Goal: Task Accomplishment & Management: Use online tool/utility

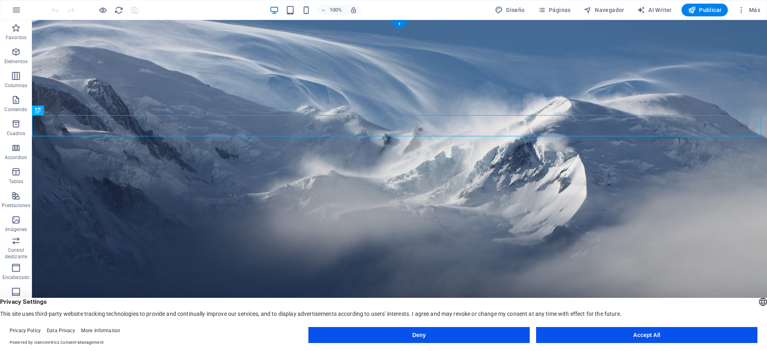
scroll to position [13, 0]
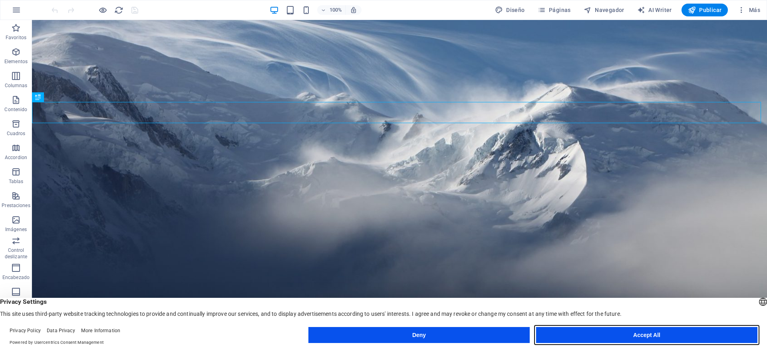
drag, startPoint x: 582, startPoint y: 318, endPoint x: 618, endPoint y: 337, distance: 41.1
click at [618, 337] on button "Accept All" at bounding box center [646, 335] width 221 height 16
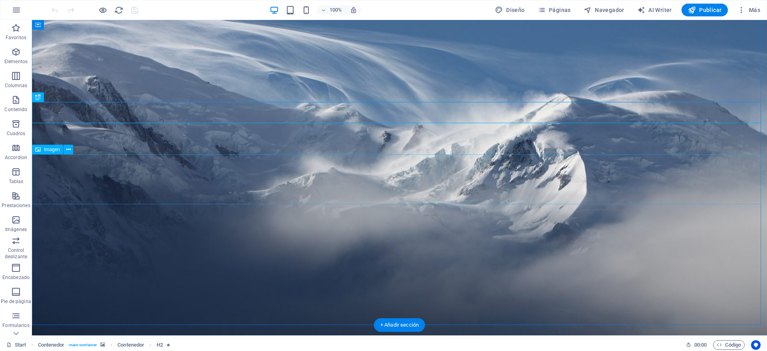
scroll to position [0, 0]
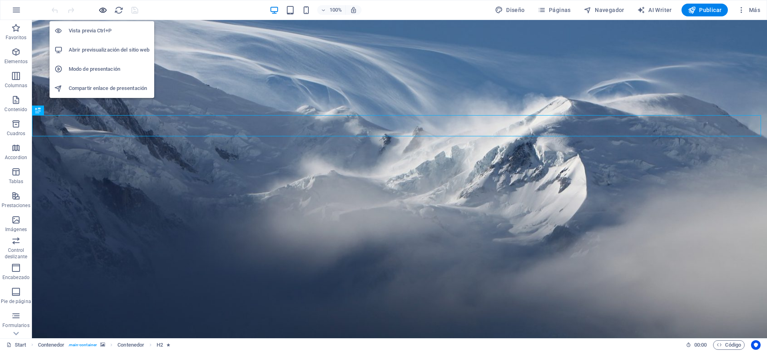
click at [103, 9] on icon "button" at bounding box center [102, 10] width 9 height 9
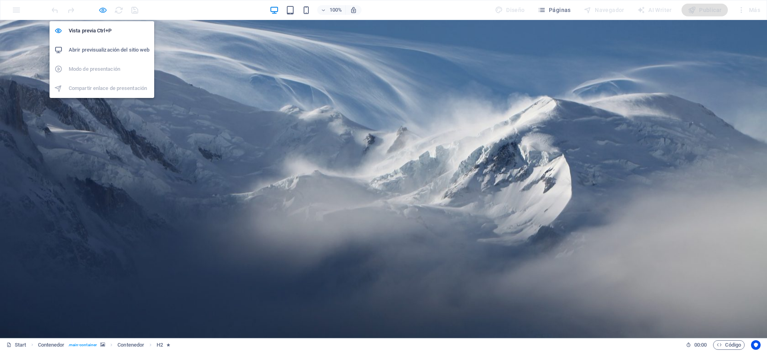
click at [103, 9] on icon "button" at bounding box center [102, 10] width 9 height 9
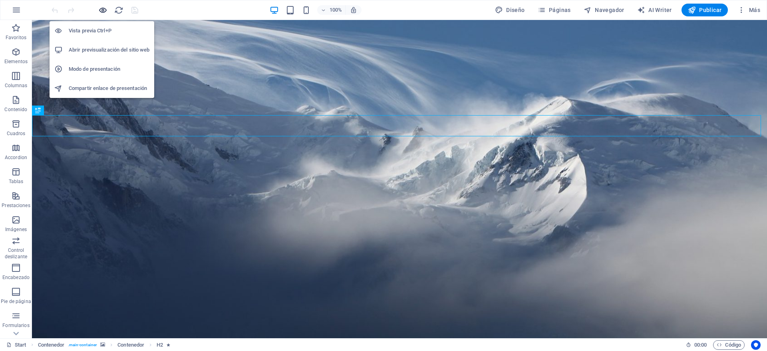
click at [105, 10] on icon "button" at bounding box center [102, 10] width 9 height 9
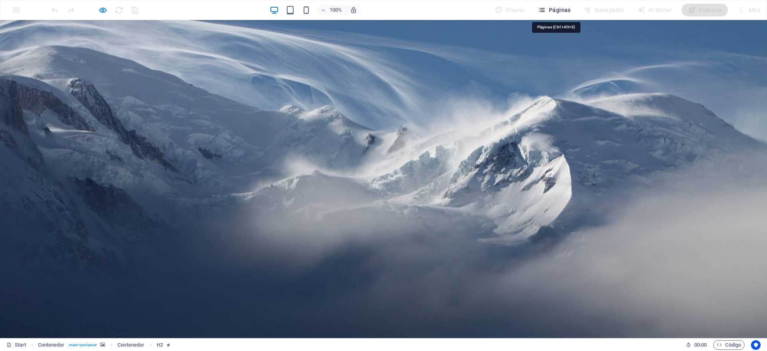
click at [560, 12] on span "Páginas" at bounding box center [554, 10] width 33 height 8
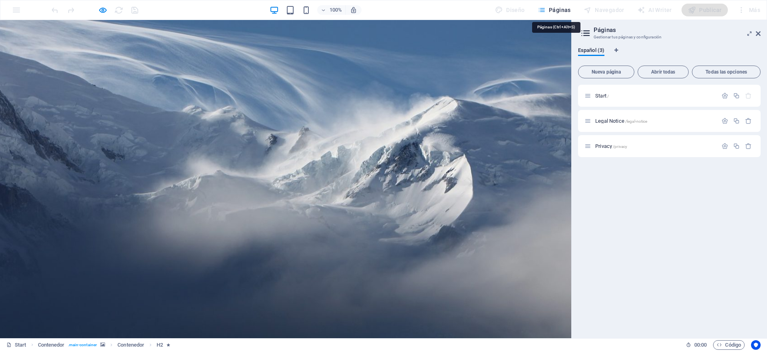
click at [560, 12] on span "Páginas" at bounding box center [554, 10] width 33 height 8
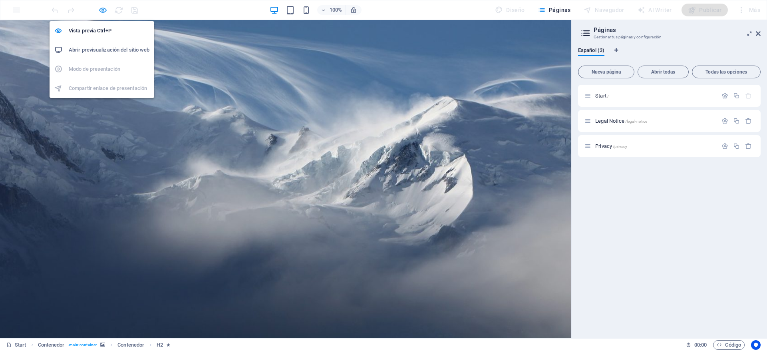
click at [100, 10] on icon "button" at bounding box center [102, 10] width 9 height 9
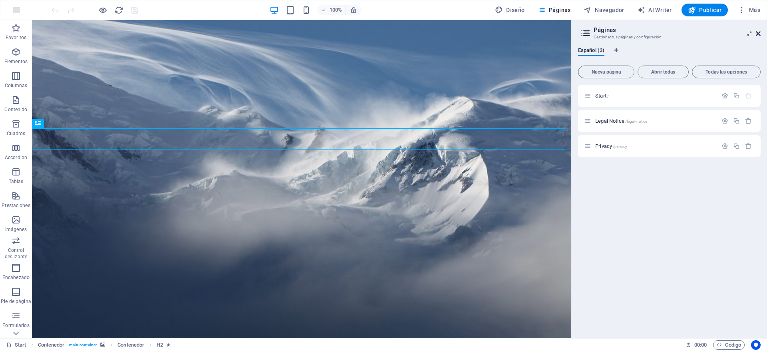
click at [756, 33] on icon at bounding box center [758, 33] width 5 height 6
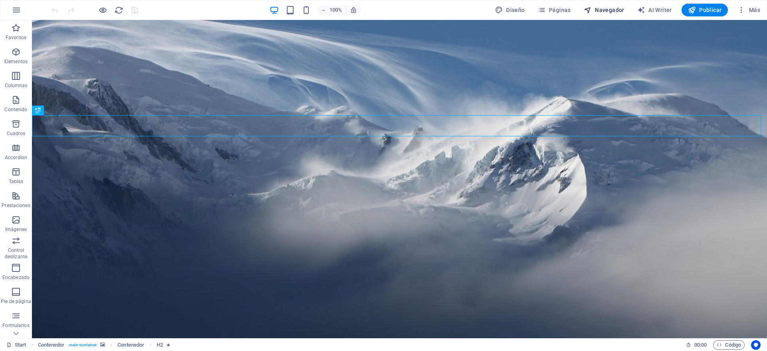
click at [607, 11] on span "Navegador" at bounding box center [604, 10] width 41 height 8
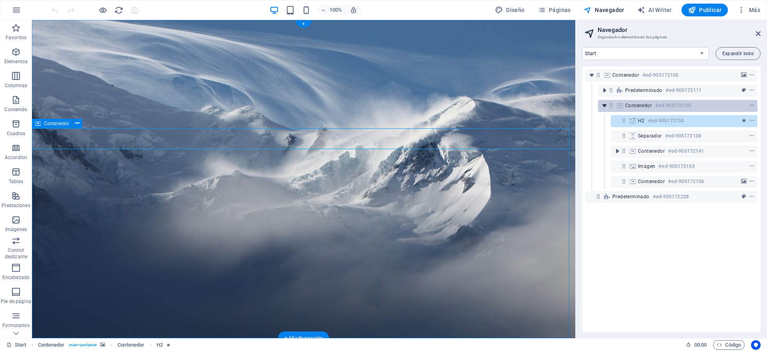
click at [604, 106] on icon "toggle-expand" at bounding box center [604, 105] width 8 height 8
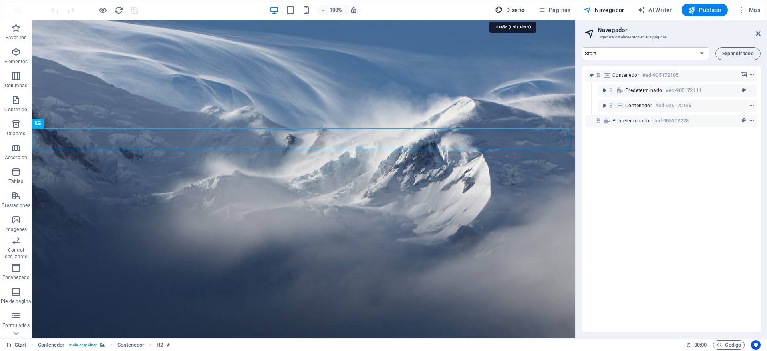
click at [513, 9] on span "Diseño" at bounding box center [510, 10] width 30 height 8
select select "px"
select select "300"
select select "px"
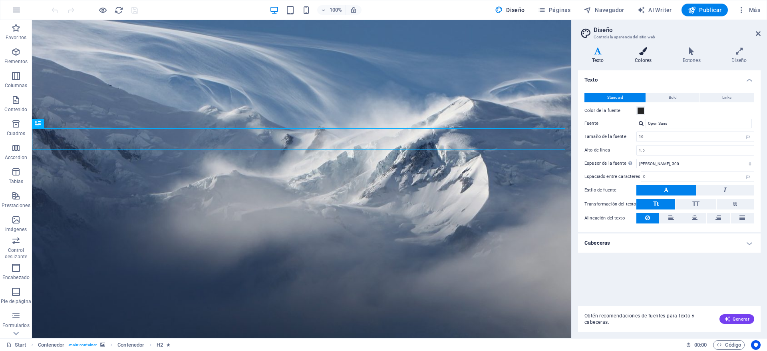
click at [640, 52] on icon at bounding box center [643, 51] width 45 height 8
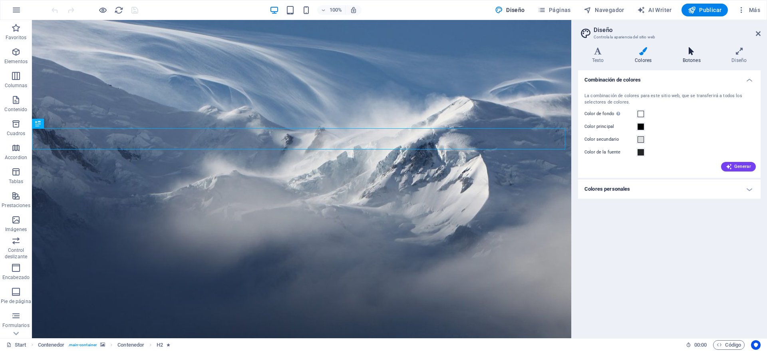
click at [696, 52] on icon at bounding box center [692, 51] width 46 height 8
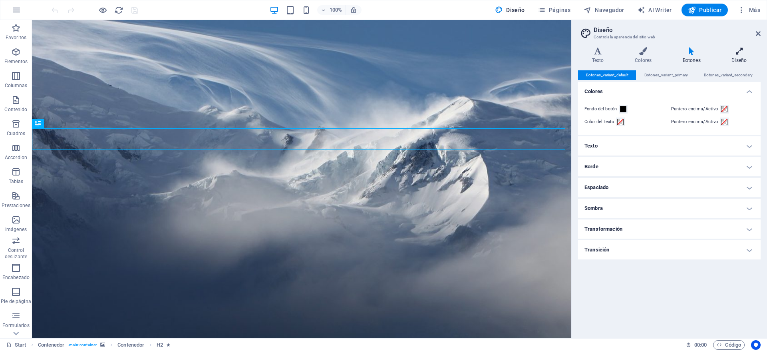
click at [735, 54] on icon at bounding box center [739, 51] width 43 height 8
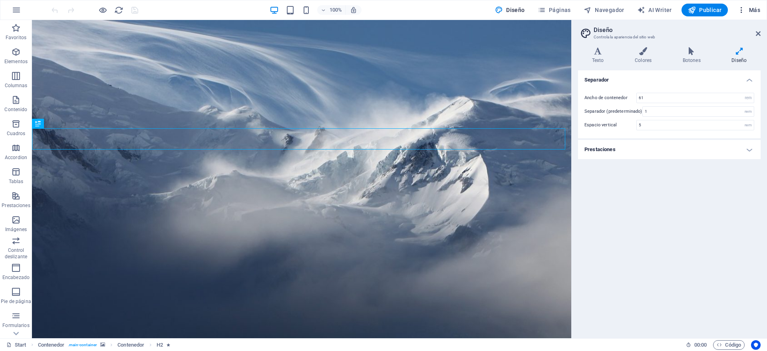
click at [758, 10] on span "Más" at bounding box center [748, 10] width 23 height 8
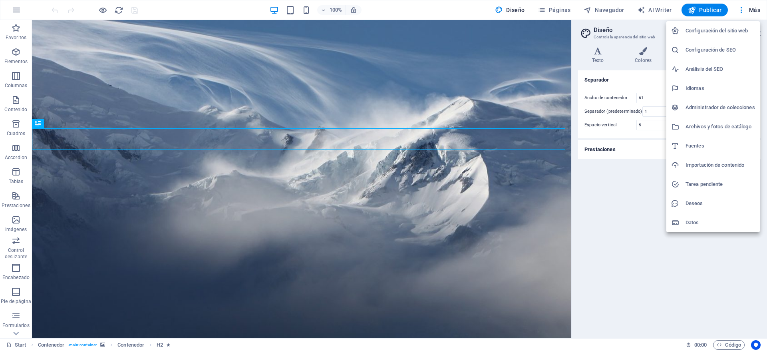
click at [692, 30] on h6 "Configuración del sitio web" at bounding box center [719, 31] width 69 height 10
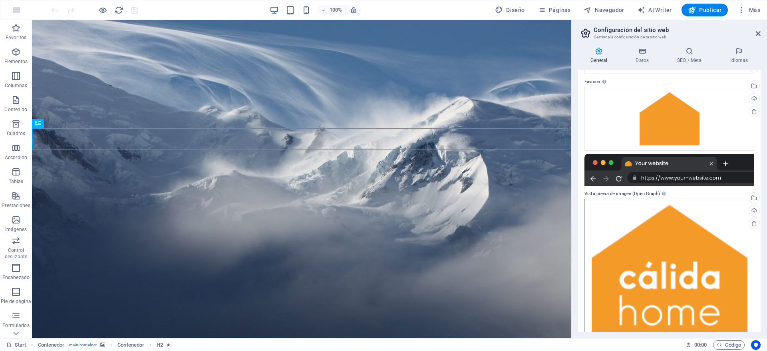
scroll to position [100, 0]
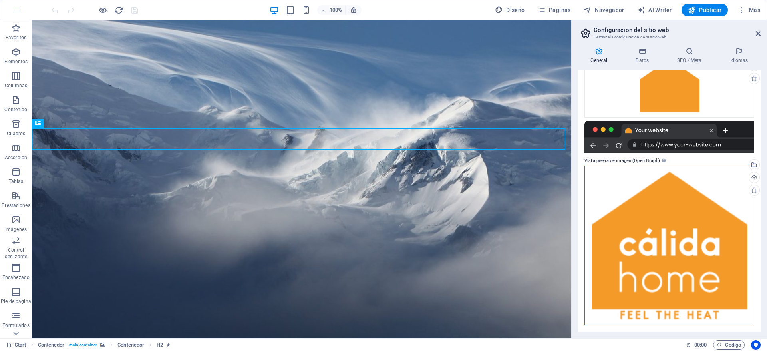
click at [686, 216] on div "Arrastra archivos aquí, haz clic para escoger archivos o selecciona archivos de…" at bounding box center [669, 245] width 170 height 160
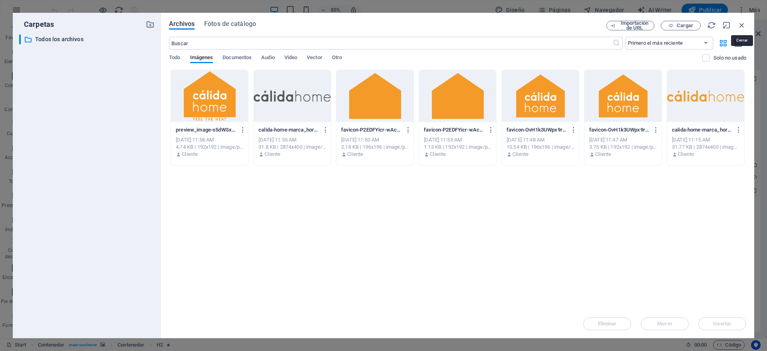
drag, startPoint x: 743, startPoint y: 21, endPoint x: 719, endPoint y: 24, distance: 24.2
click at [743, 22] on icon "button" at bounding box center [741, 25] width 9 height 9
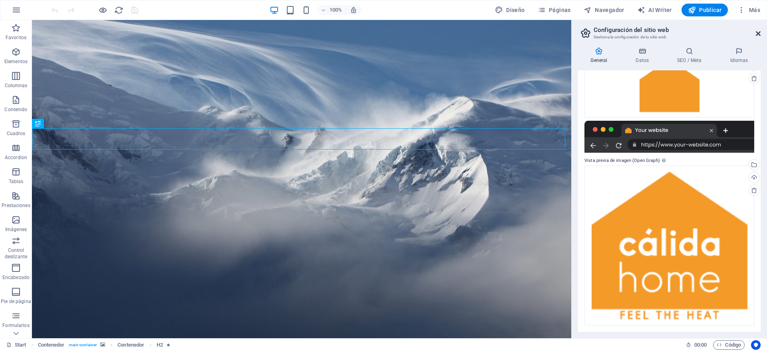
drag, startPoint x: 759, startPoint y: 34, endPoint x: 710, endPoint y: 34, distance: 49.5
click at [759, 34] on icon at bounding box center [758, 33] width 5 height 6
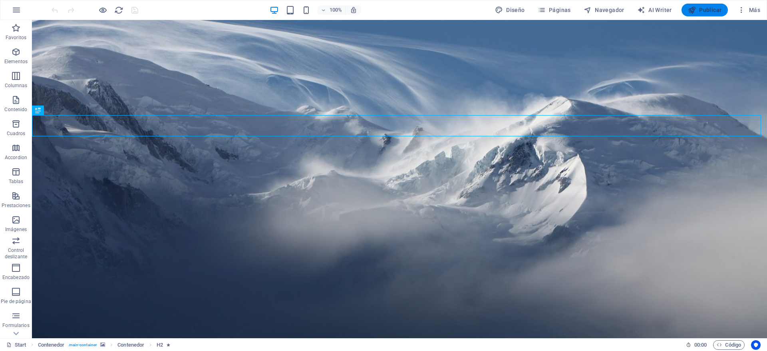
click at [699, 6] on span "Publicar" at bounding box center [705, 10] width 34 height 8
click at [750, 9] on span "Más" at bounding box center [748, 10] width 23 height 8
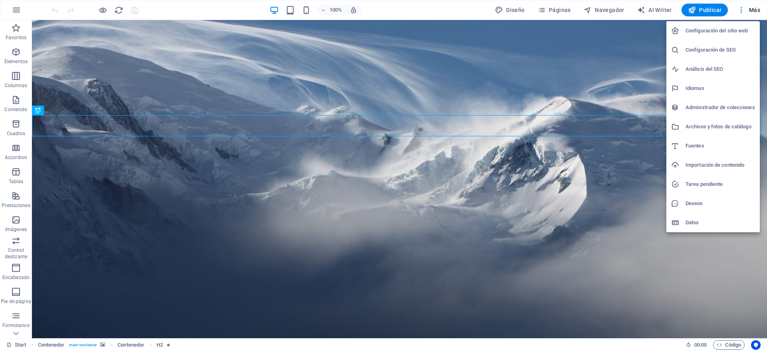
click at [623, 10] on div at bounding box center [383, 175] width 767 height 351
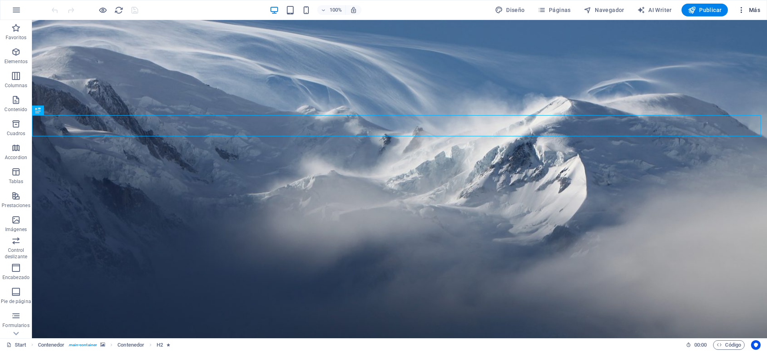
click at [748, 8] on span "Más" at bounding box center [748, 10] width 23 height 8
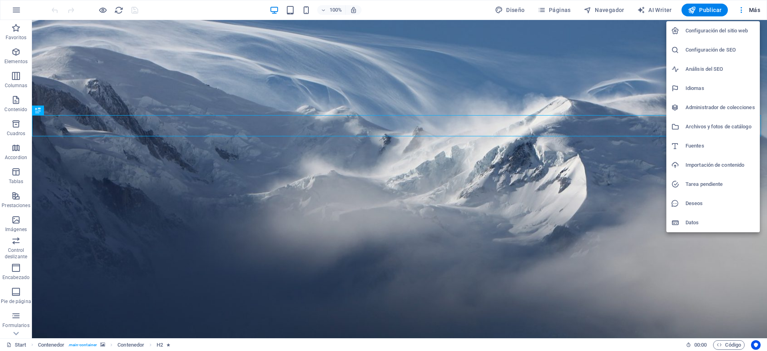
click at [732, 29] on h6 "Configuración del sitio web" at bounding box center [719, 31] width 69 height 10
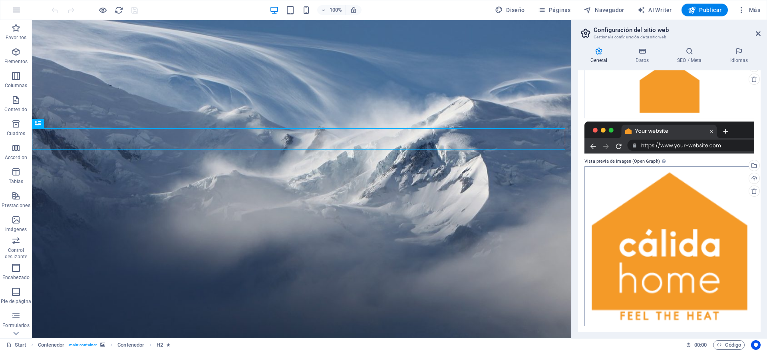
scroll to position [100, 0]
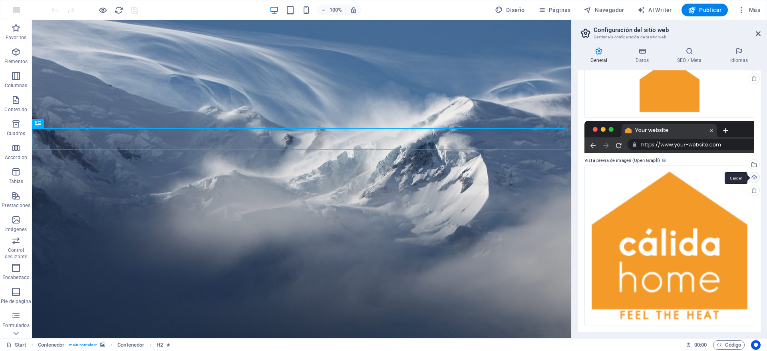
click at [754, 176] on div "Cargar" at bounding box center [753, 178] width 12 height 12
click at [747, 164] on div "Selecciona archivos del administrador de archivos, de la galería de fotos o car…" at bounding box center [721, 165] width 52 height 36
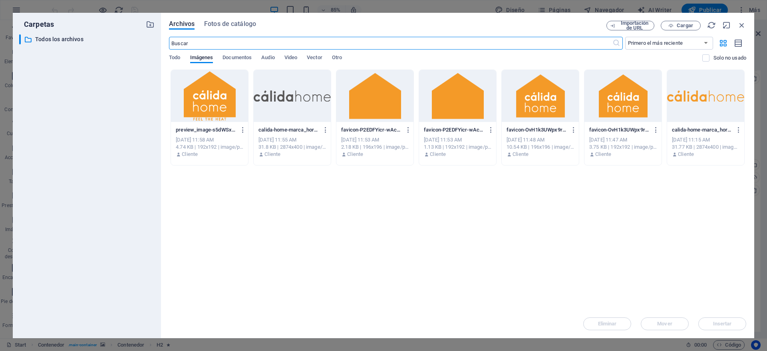
click at [542, 142] on div "[DATE] 11:48 AM" at bounding box center [539, 139] width 67 height 7
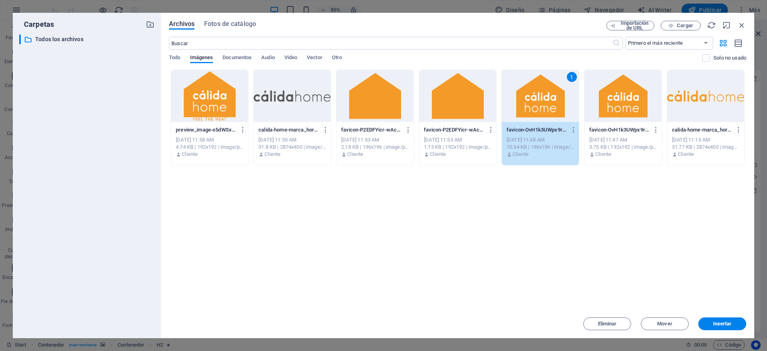
click at [624, 141] on div "[DATE] 11:47 AM" at bounding box center [622, 139] width 67 height 7
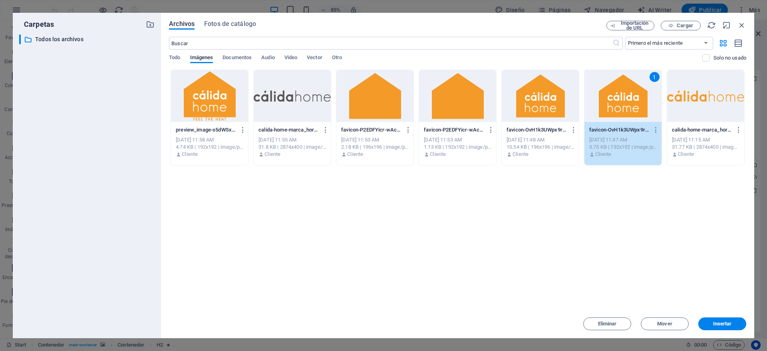
click at [557, 136] on div "[DATE] 11:48 AM" at bounding box center [539, 139] width 67 height 7
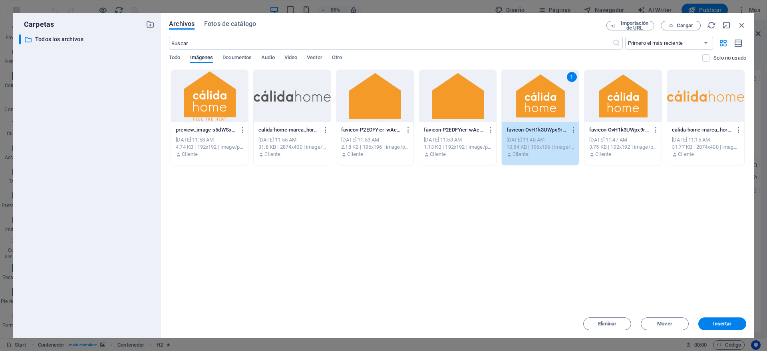
click at [614, 139] on div "[DATE] 11:47 AM" at bounding box center [622, 139] width 67 height 7
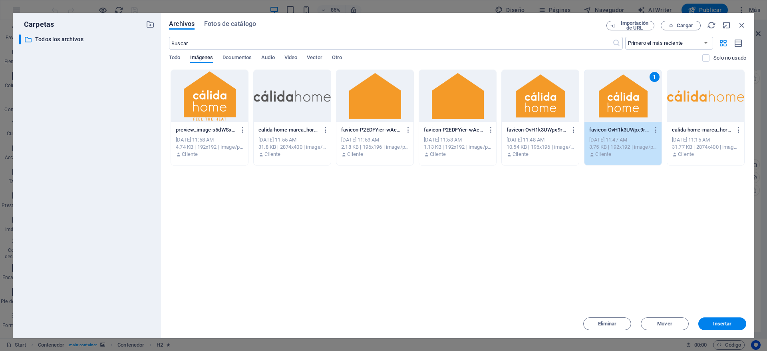
click at [553, 133] on p "favicon-OvH1k3UWpx9r4C2uz00HCg-0SECWraP_fo-7EY6UDgo0Q.png" at bounding box center [536, 129] width 60 height 7
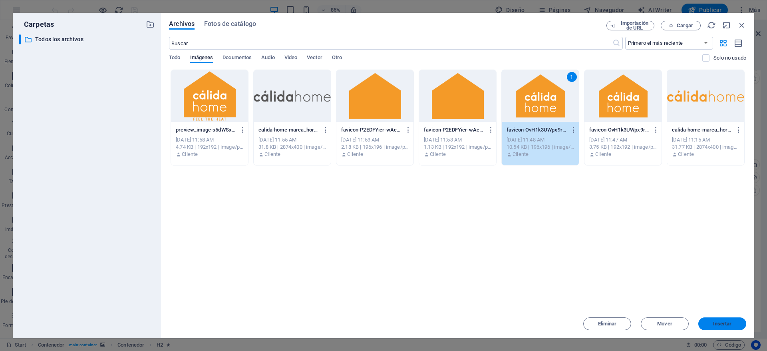
click at [721, 326] on span "Insertar" at bounding box center [722, 323] width 19 height 5
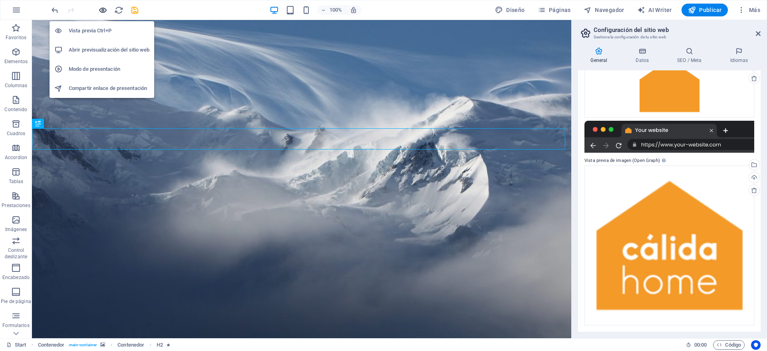
click at [104, 10] on icon "button" at bounding box center [102, 10] width 9 height 9
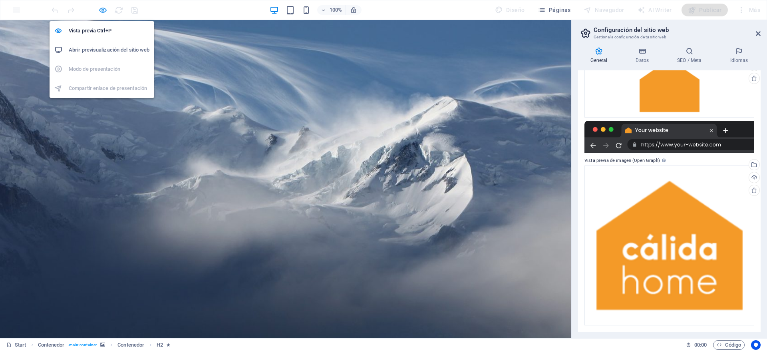
click at [104, 10] on icon "button" at bounding box center [102, 10] width 9 height 9
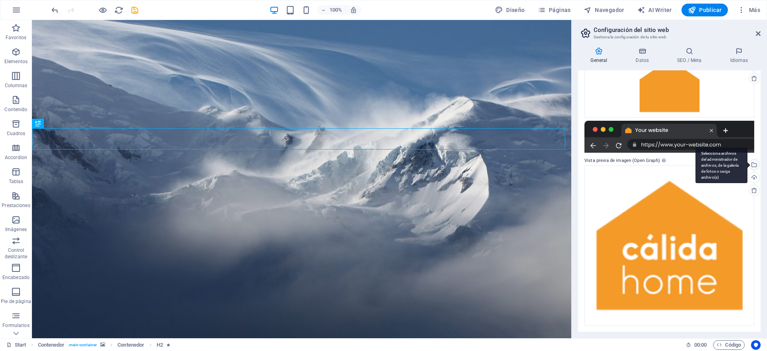
click at [747, 163] on div "Selecciona archivos del administrador de archivos, de la galería de fotos o car…" at bounding box center [721, 165] width 52 height 36
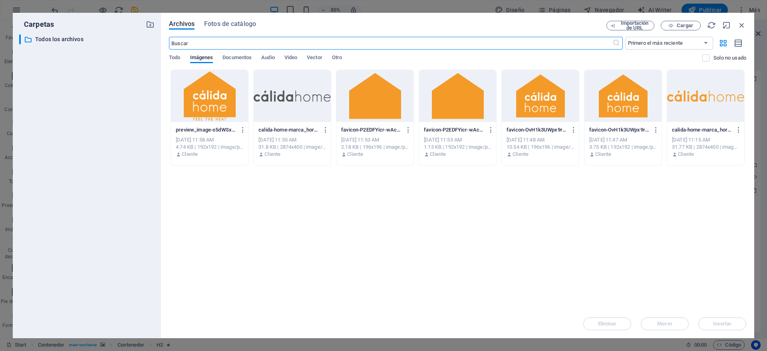
click at [197, 99] on div at bounding box center [209, 96] width 77 height 52
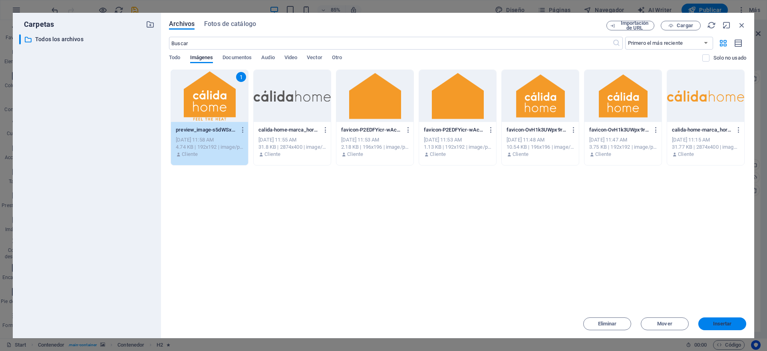
click at [723, 325] on span "Insertar" at bounding box center [722, 323] width 19 height 5
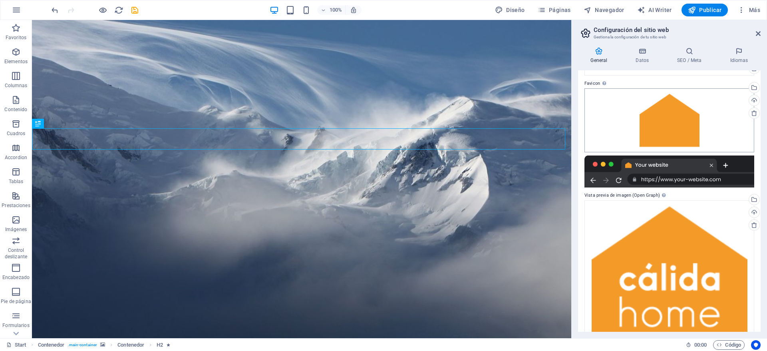
scroll to position [100, 0]
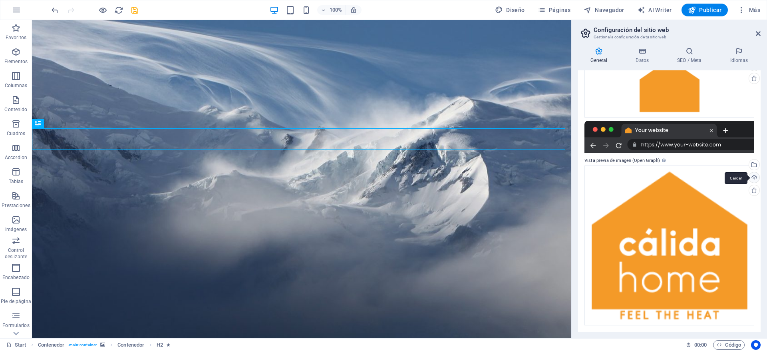
click at [755, 179] on div "Cargar" at bounding box center [753, 178] width 12 height 12
click at [752, 165] on div "Selecciona archivos del administrador de archivos, de la galería de fotos o car…" at bounding box center [753, 165] width 12 height 12
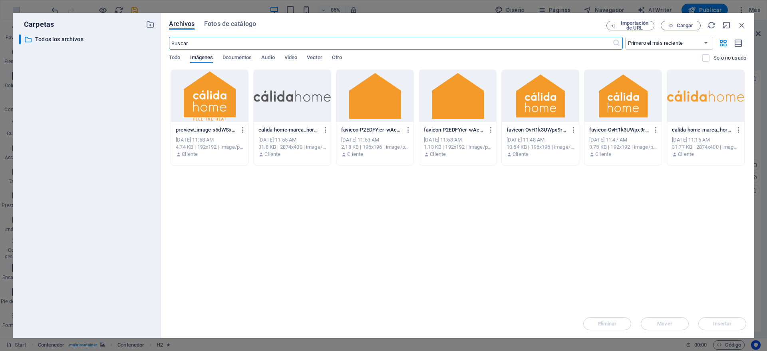
click at [219, 102] on div at bounding box center [209, 96] width 77 height 52
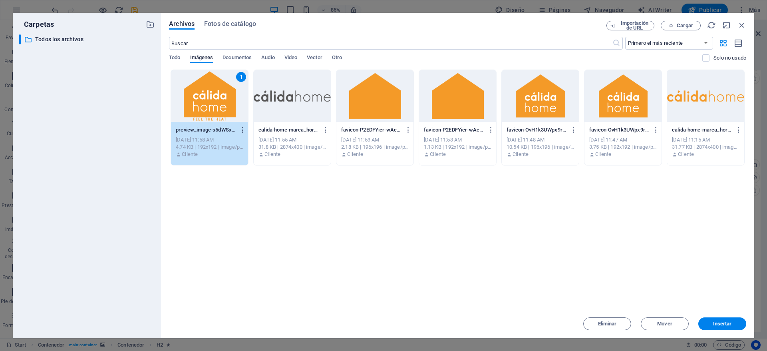
click at [240, 127] on icon "button" at bounding box center [243, 129] width 8 height 7
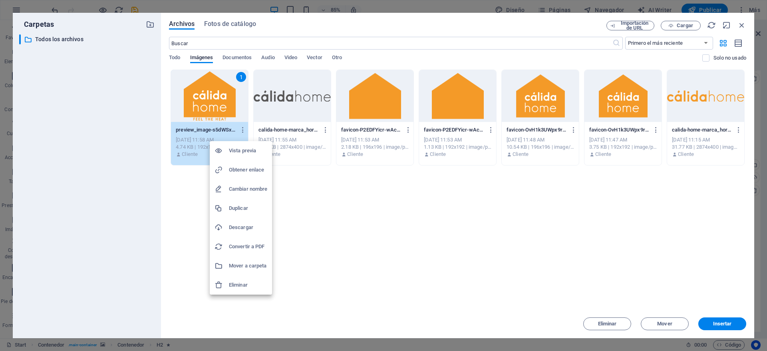
drag, startPoint x: 246, startPoint y: 226, endPoint x: 253, endPoint y: 227, distance: 6.4
click at [246, 226] on h6 "Descargar" at bounding box center [248, 227] width 38 height 10
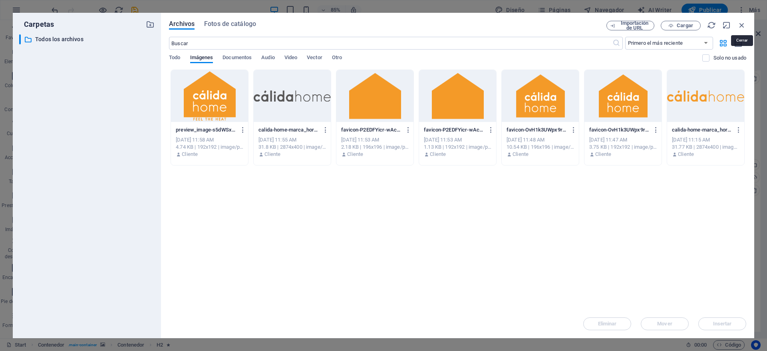
drag, startPoint x: 739, startPoint y: 27, endPoint x: 742, endPoint y: 41, distance: 14.3
click at [739, 27] on icon "button" at bounding box center [741, 25] width 9 height 9
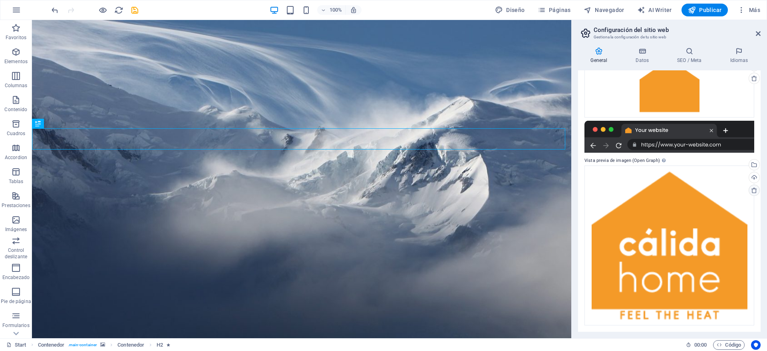
click at [754, 191] on icon at bounding box center [754, 190] width 6 height 6
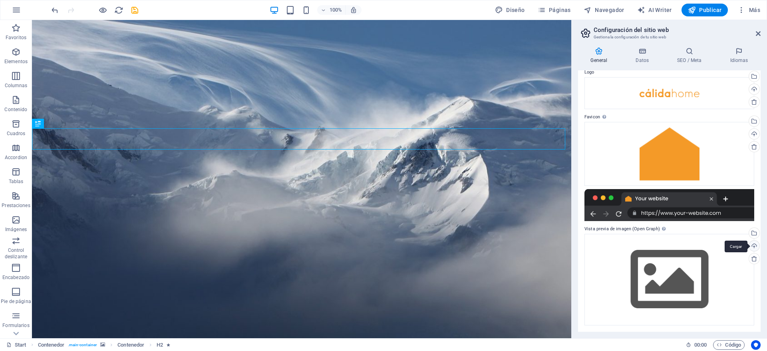
scroll to position [32, 0]
click at [135, 10] on icon "save" at bounding box center [134, 10] width 9 height 9
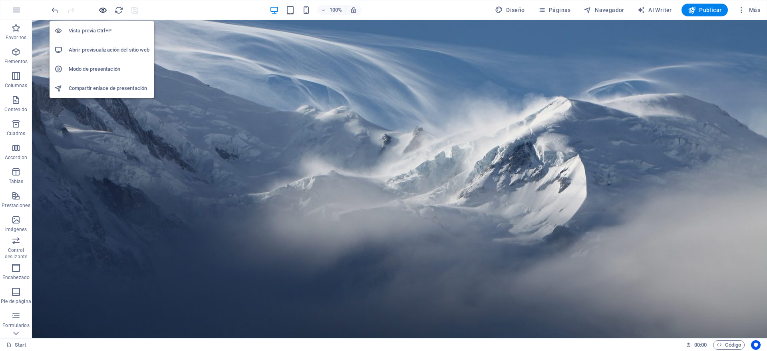
click at [105, 12] on icon "button" at bounding box center [102, 10] width 9 height 9
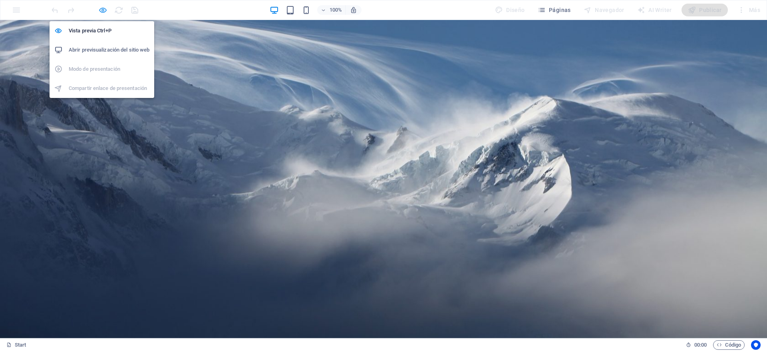
click at [105, 12] on icon "button" at bounding box center [102, 10] width 9 height 9
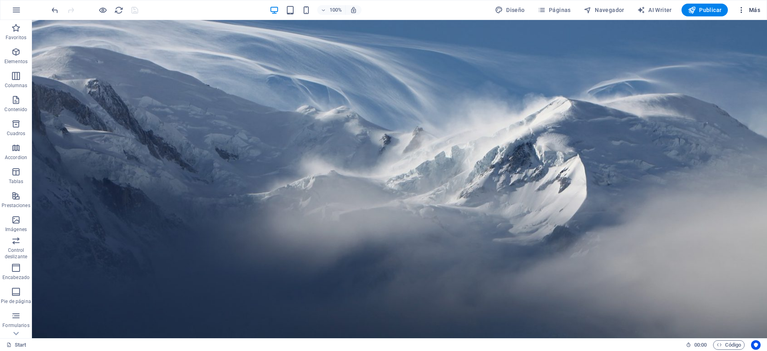
click at [751, 10] on span "Más" at bounding box center [748, 10] width 23 height 8
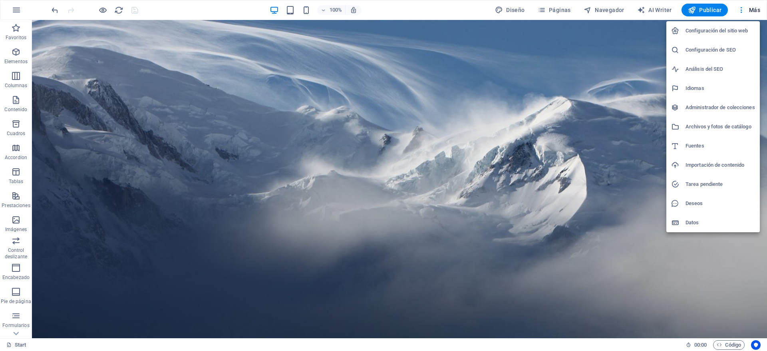
click at [716, 32] on h6 "Configuración del sitio web" at bounding box center [719, 31] width 69 height 10
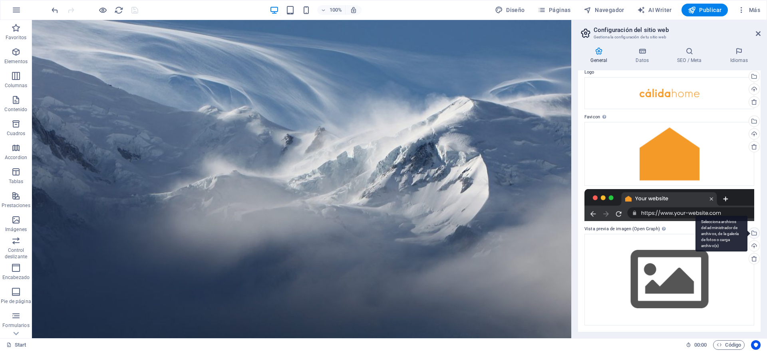
click at [752, 232] on div "Selecciona archivos del administrador de archivos, de la galería de fotos o car…" at bounding box center [753, 234] width 12 height 12
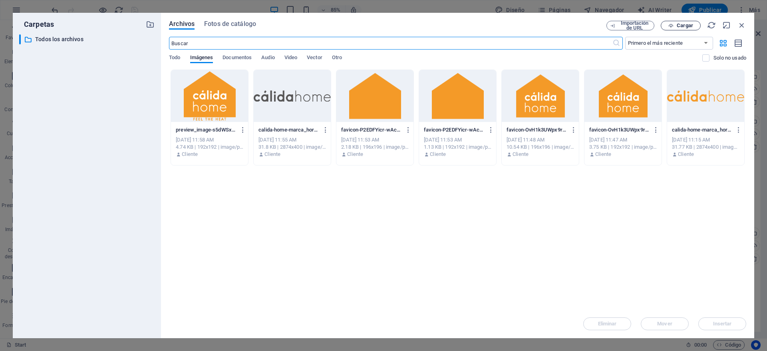
click at [682, 25] on span "Cargar" at bounding box center [685, 25] width 16 height 5
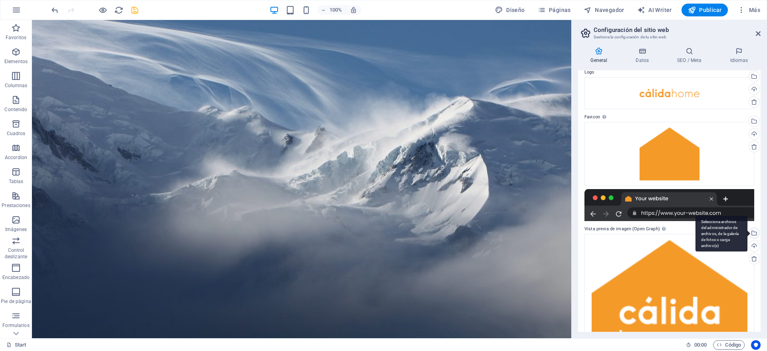
click at [752, 231] on div "Selecciona archivos del administrador de archivos, de la galería de fotos o car…" at bounding box center [753, 234] width 12 height 12
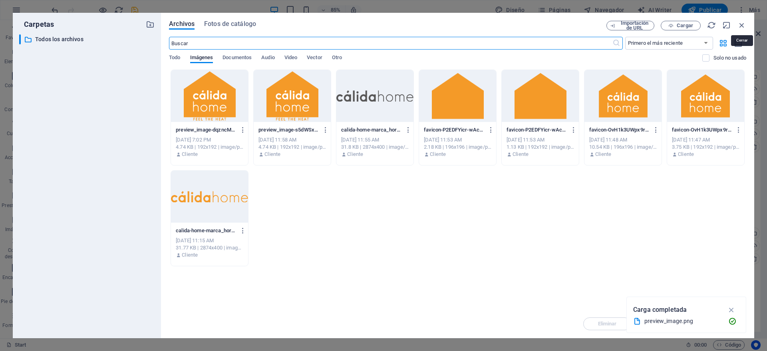
click at [742, 24] on icon "button" at bounding box center [741, 25] width 9 height 9
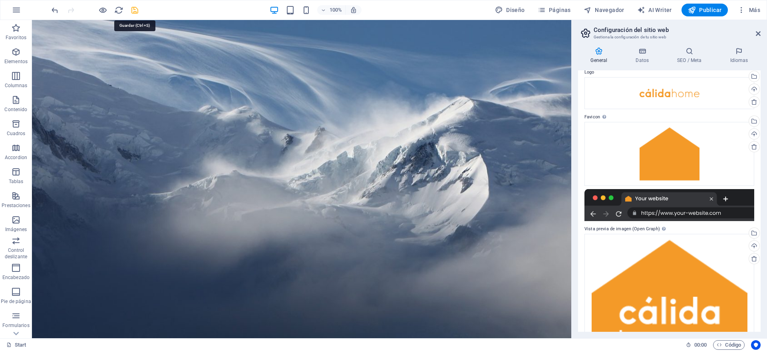
click at [134, 12] on icon "save" at bounding box center [134, 10] width 9 height 9
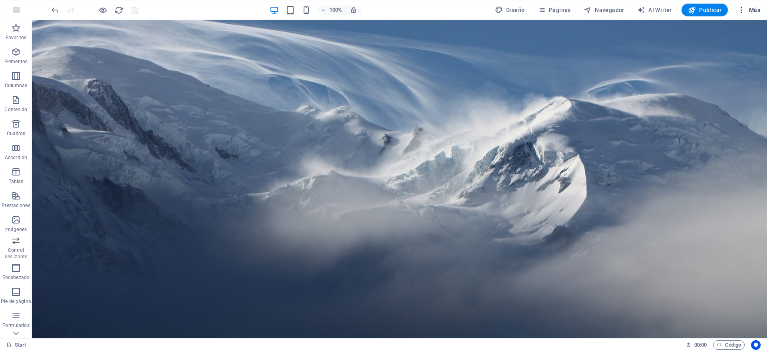
click at [754, 13] on span "Más" at bounding box center [748, 10] width 23 height 8
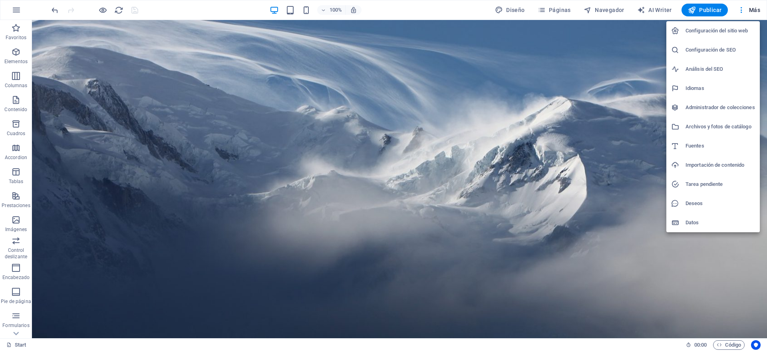
click at [716, 31] on h6 "Configuración del sitio web" at bounding box center [719, 31] width 69 height 10
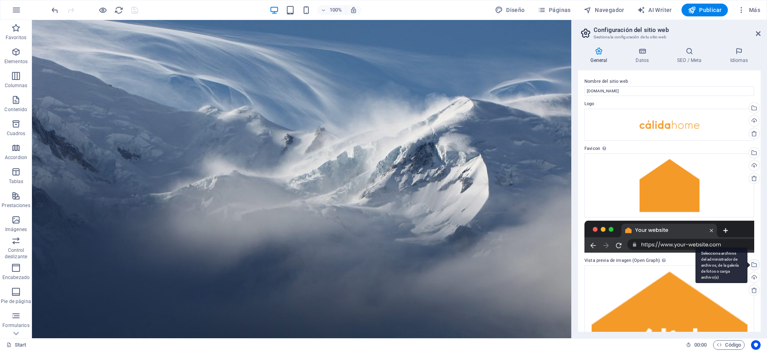
click at [753, 265] on div "Selecciona archivos del administrador de archivos, de la galería de fotos o car…" at bounding box center [753, 265] width 12 height 12
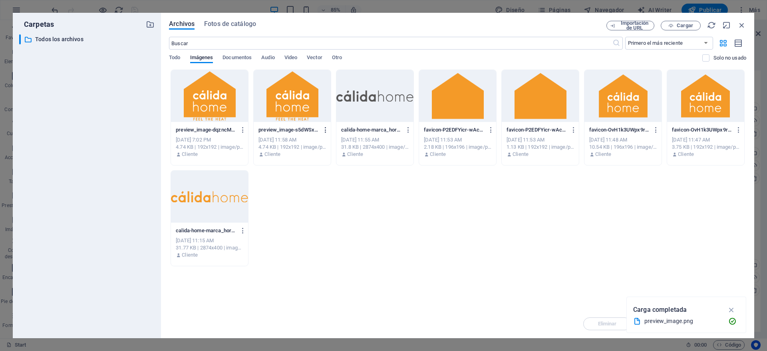
click at [326, 130] on icon "button" at bounding box center [326, 129] width 8 height 7
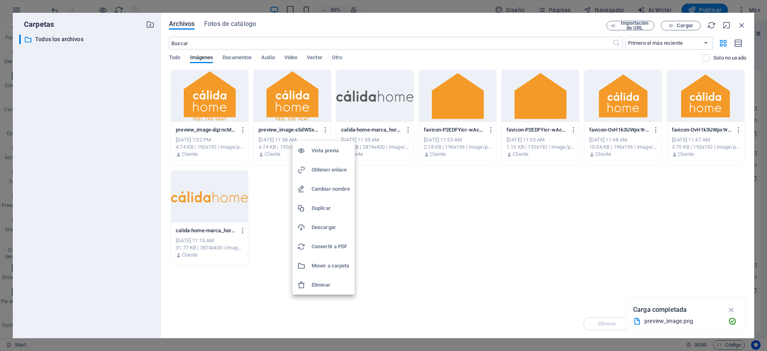
click at [325, 281] on h6 "Eliminar" at bounding box center [331, 285] width 38 height 10
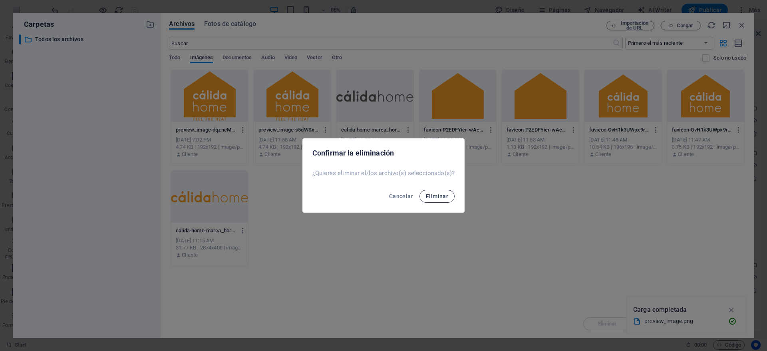
click at [437, 196] on span "Eliminar" at bounding box center [437, 196] width 22 height 6
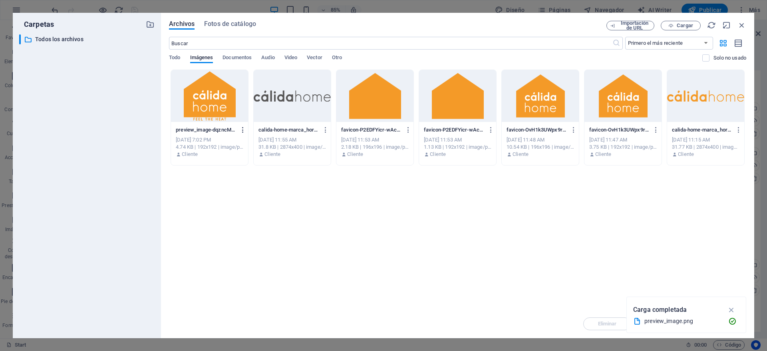
click at [244, 129] on icon "button" at bounding box center [243, 129] width 8 height 7
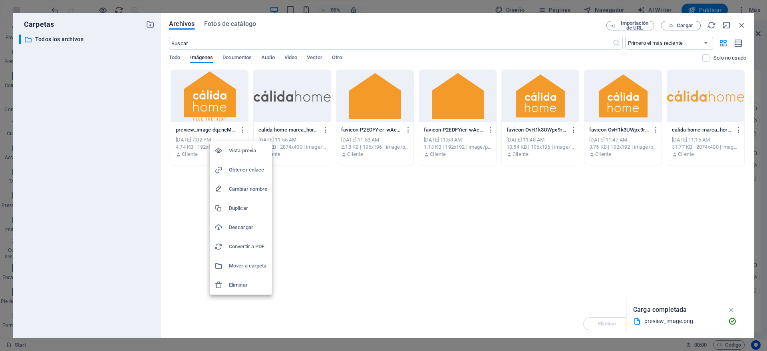
click at [317, 224] on div at bounding box center [383, 175] width 767 height 351
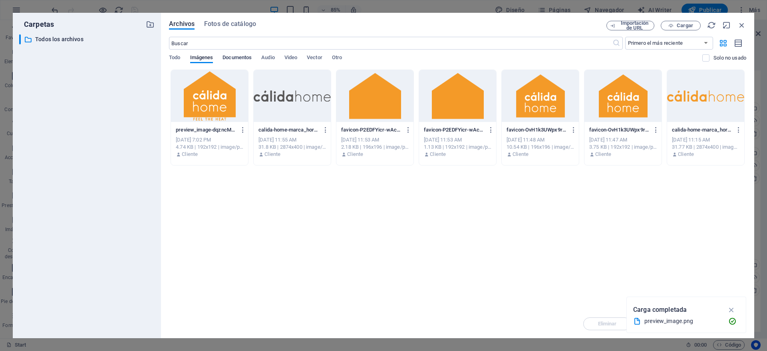
click at [235, 57] on span "Documentos" at bounding box center [236, 58] width 29 height 11
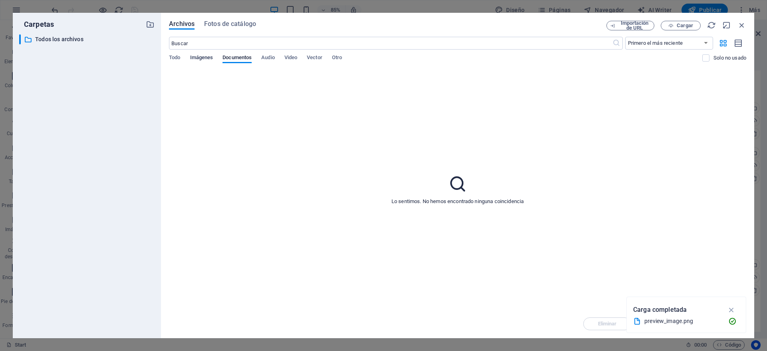
click at [204, 57] on span "Imágenes" at bounding box center [201, 58] width 23 height 11
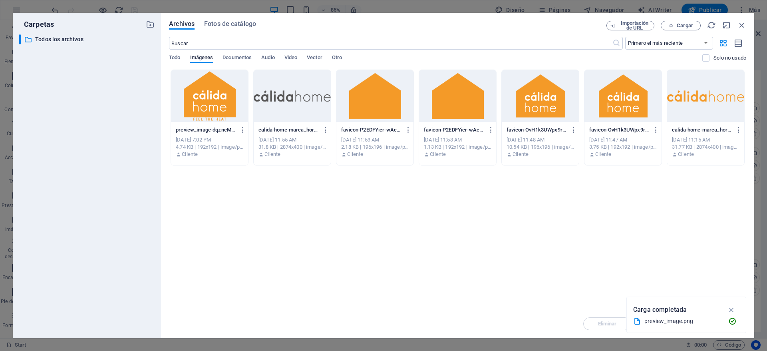
click at [213, 99] on div at bounding box center [209, 96] width 77 height 52
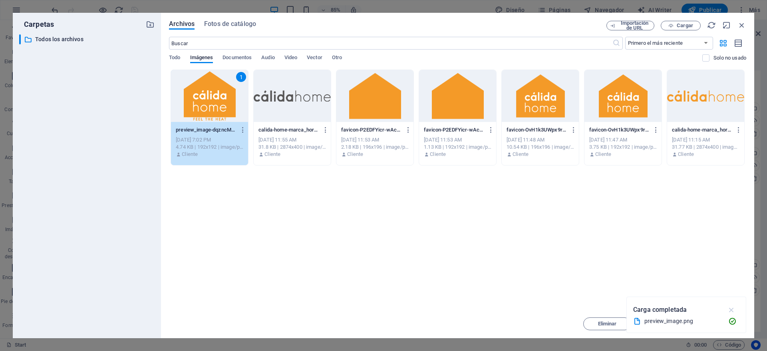
click at [734, 308] on icon "button" at bounding box center [731, 309] width 9 height 9
click at [721, 322] on span "Insertar" at bounding box center [722, 323] width 19 height 5
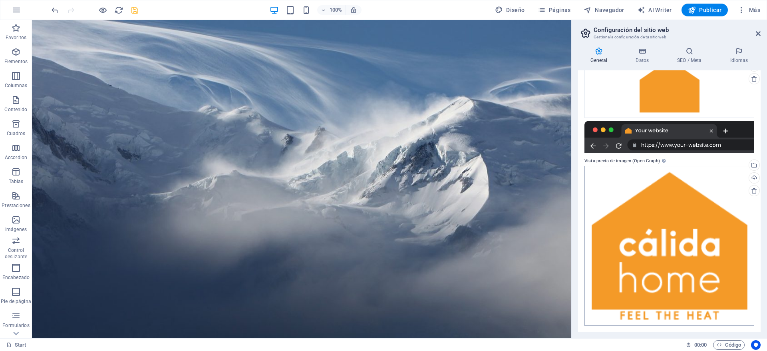
scroll to position [100, 0]
click at [137, 9] on icon "save" at bounding box center [134, 10] width 9 height 9
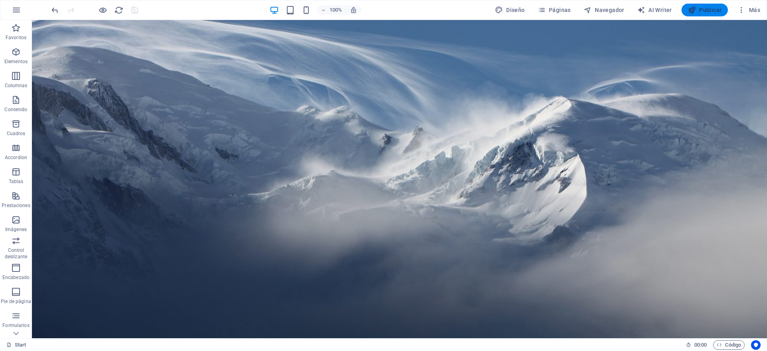
click at [707, 8] on span "Publicar" at bounding box center [705, 10] width 34 height 8
